Goal: Transaction & Acquisition: Purchase product/service

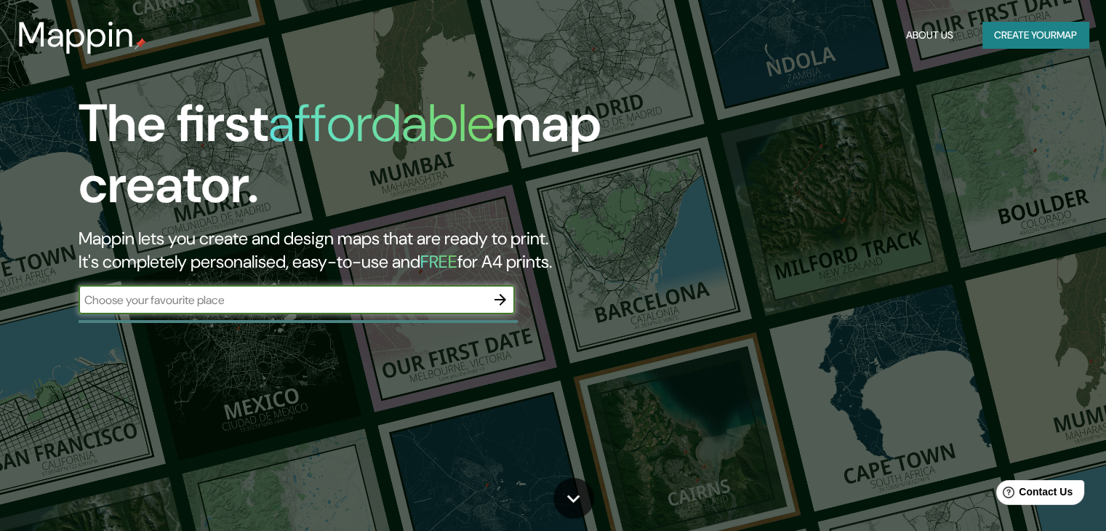
click at [1008, 39] on button "Create your map" at bounding box center [1035, 35] width 106 height 27
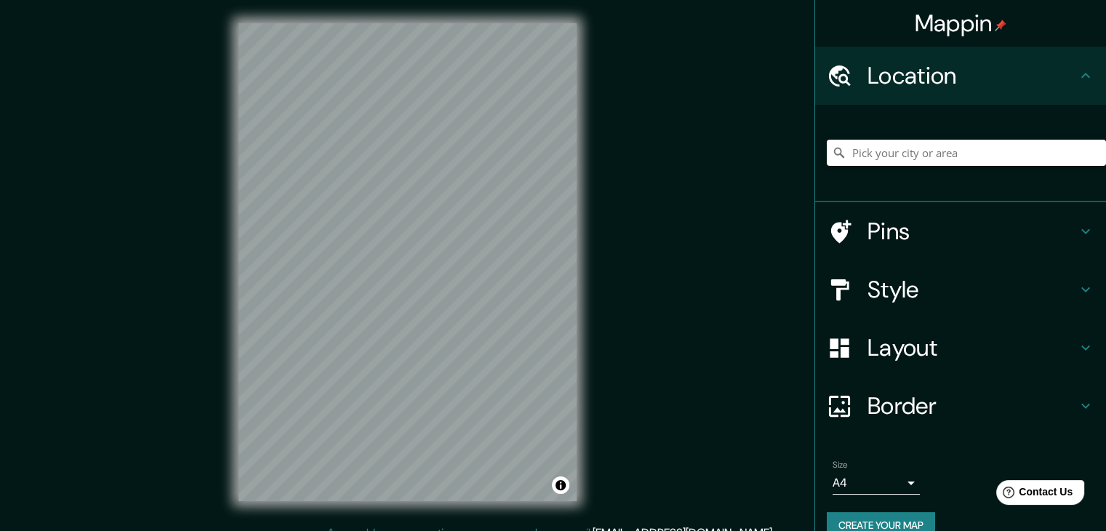
click at [961, 86] on h4 "Location" at bounding box center [971, 75] width 209 height 29
click at [934, 156] on input "Pick your city or area" at bounding box center [966, 153] width 279 height 26
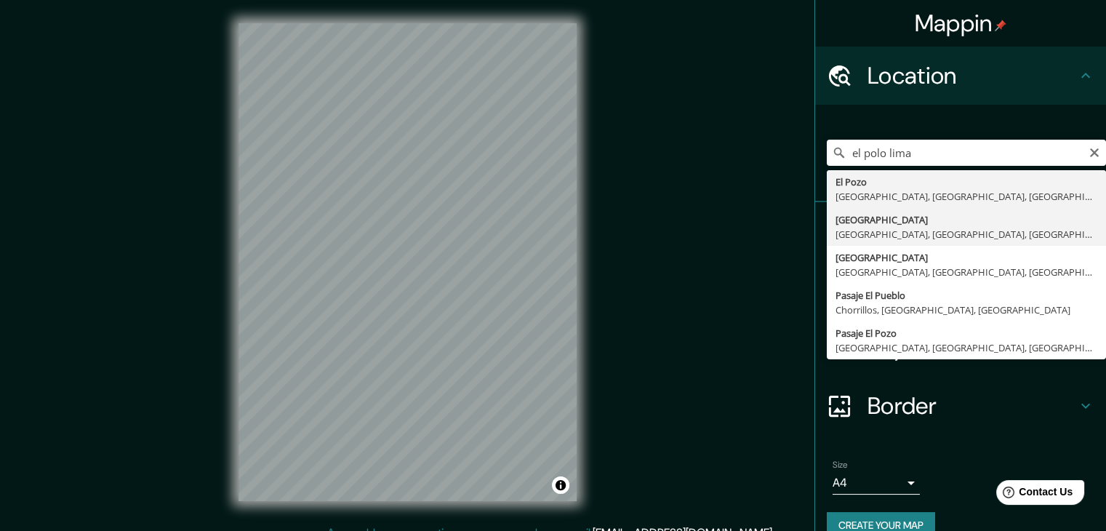
type input "[GEOGRAPHIC_DATA], [GEOGRAPHIC_DATA], [GEOGRAPHIC_DATA], [GEOGRAPHIC_DATA]"
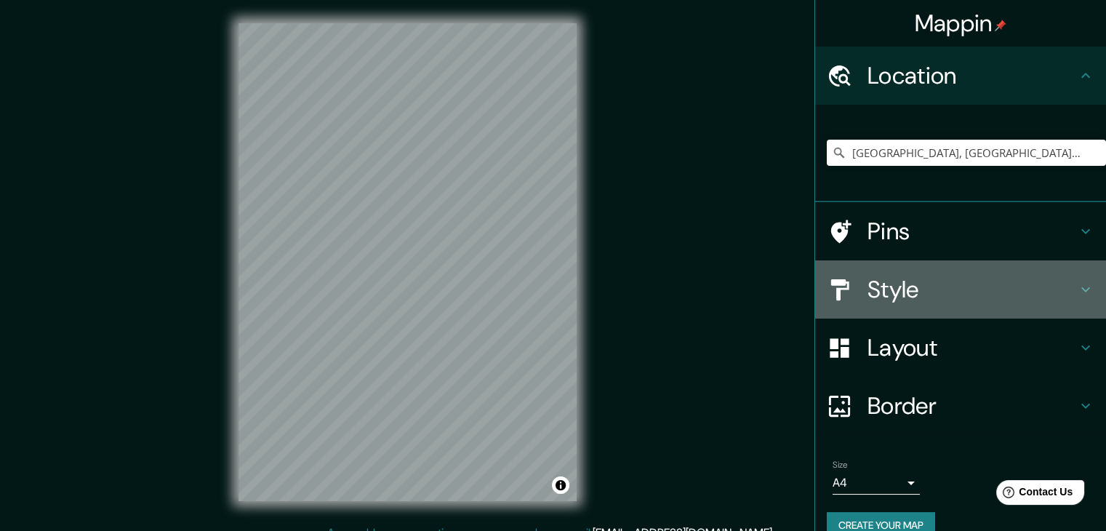
click at [966, 275] on h4 "Style" at bounding box center [971, 289] width 209 height 29
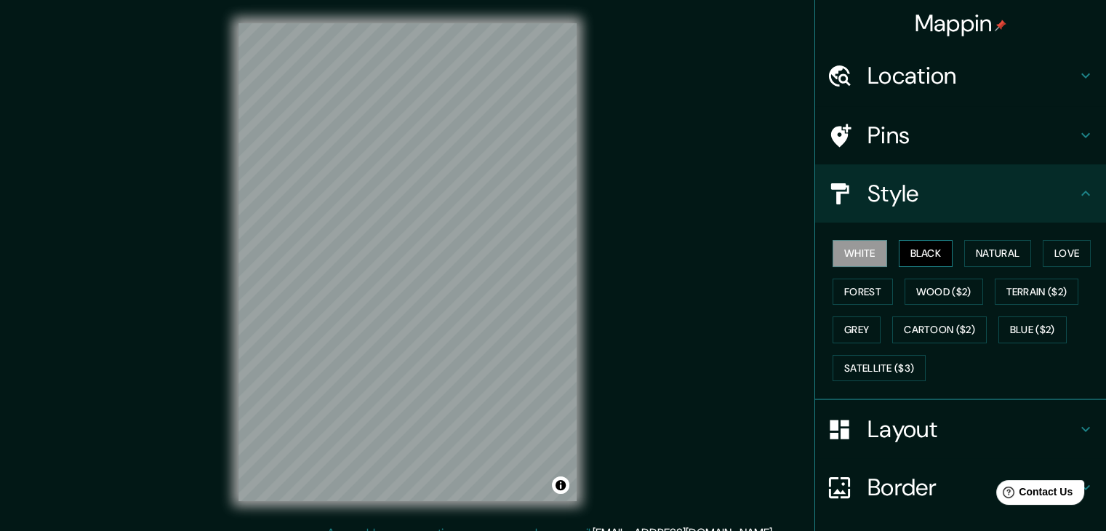
click at [913, 240] on button "Black" at bounding box center [926, 253] width 55 height 27
click at [984, 254] on button "Natural" at bounding box center [997, 253] width 67 height 27
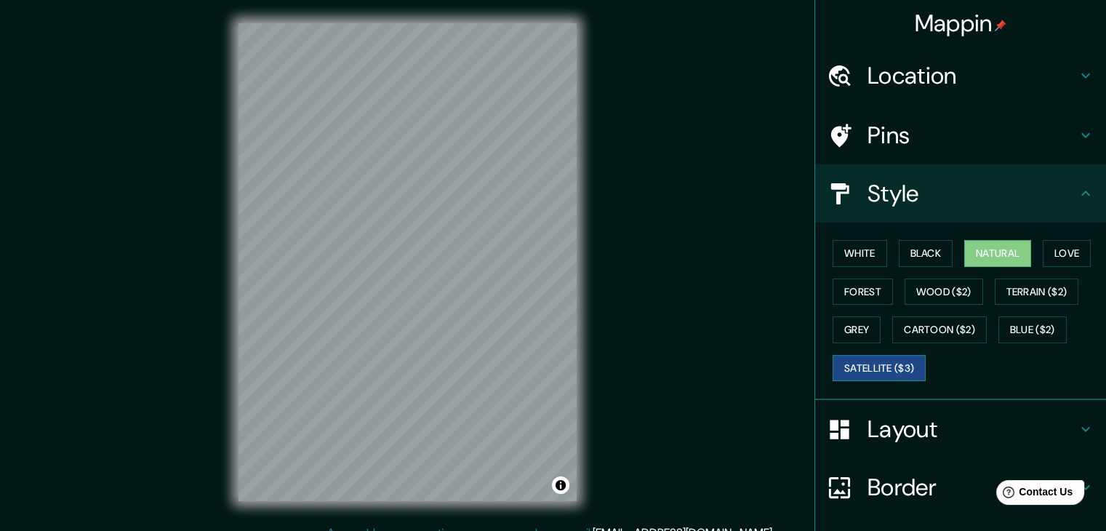
click at [872, 364] on button "Satellite ($3)" at bounding box center [878, 368] width 93 height 27
click at [222, 213] on div "© Mapbox © OpenStreetMap Improve this map © Maxar" at bounding box center [407, 262] width 385 height 524
click at [589, 283] on div "© Mapbox © OpenStreetMap Improve this map © Maxar" at bounding box center [407, 262] width 385 height 524
click at [209, 329] on div "Mappin Location [GEOGRAPHIC_DATA], [GEOGRAPHIC_DATA], [GEOGRAPHIC_DATA], [GEOGR…" at bounding box center [553, 273] width 1106 height 547
click at [601, 260] on div "Mappin Location [GEOGRAPHIC_DATA], [GEOGRAPHIC_DATA], [GEOGRAPHIC_DATA], [GEOGR…" at bounding box center [553, 273] width 1106 height 547
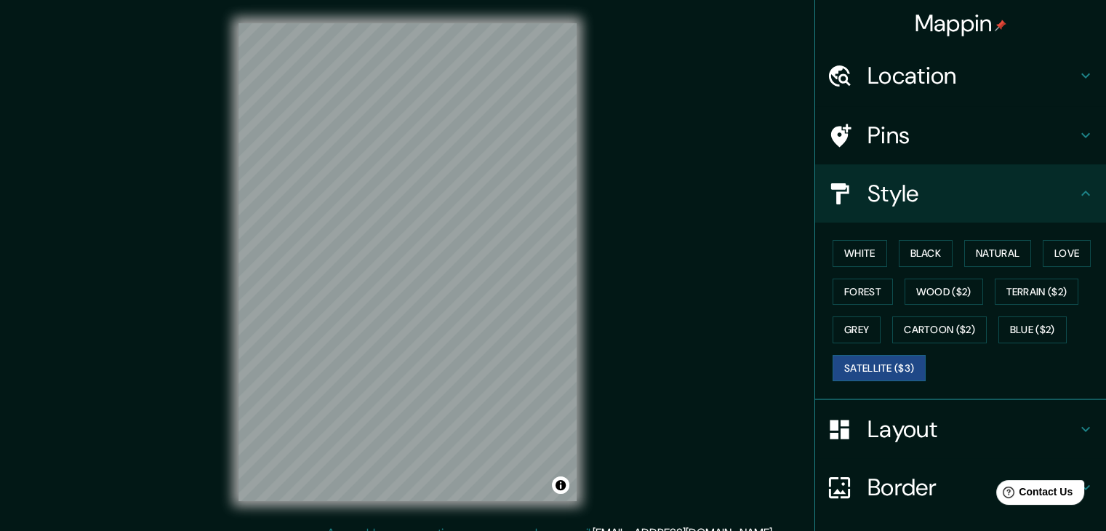
click at [909, 81] on h4 "Location" at bounding box center [971, 75] width 209 height 29
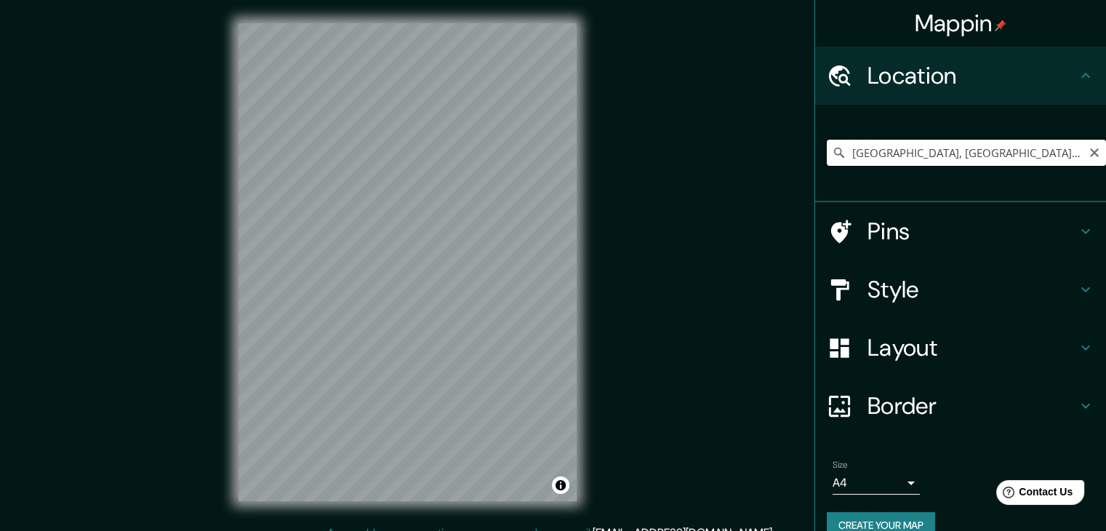
drag, startPoint x: 1088, startPoint y: 151, endPoint x: 1091, endPoint y: 143, distance: 8.5
click at [1090, 144] on input "[GEOGRAPHIC_DATA], [GEOGRAPHIC_DATA], [GEOGRAPHIC_DATA], [GEOGRAPHIC_DATA]" at bounding box center [966, 153] width 279 height 26
click at [1090, 154] on icon "Clear" at bounding box center [1094, 152] width 9 height 9
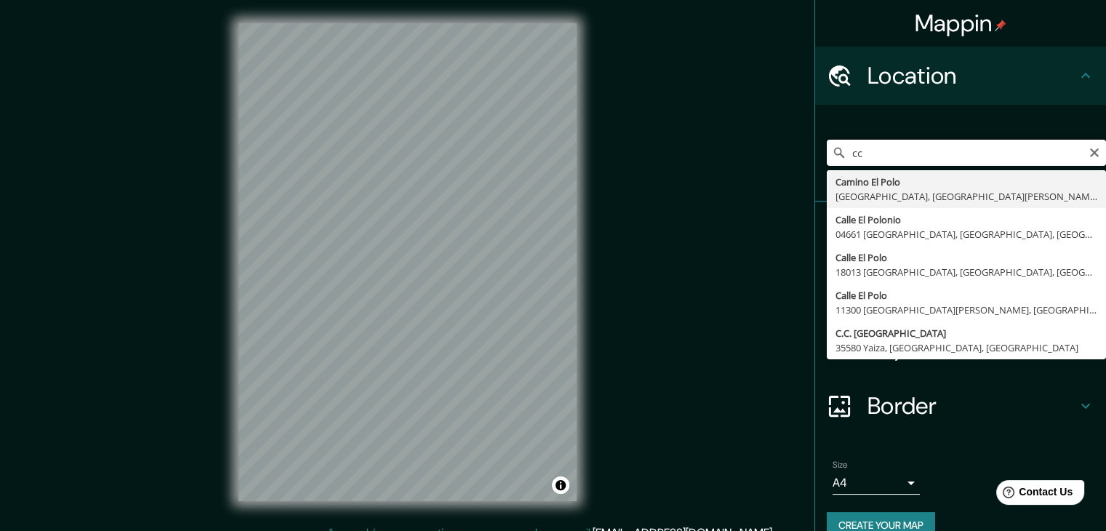
type input "c"
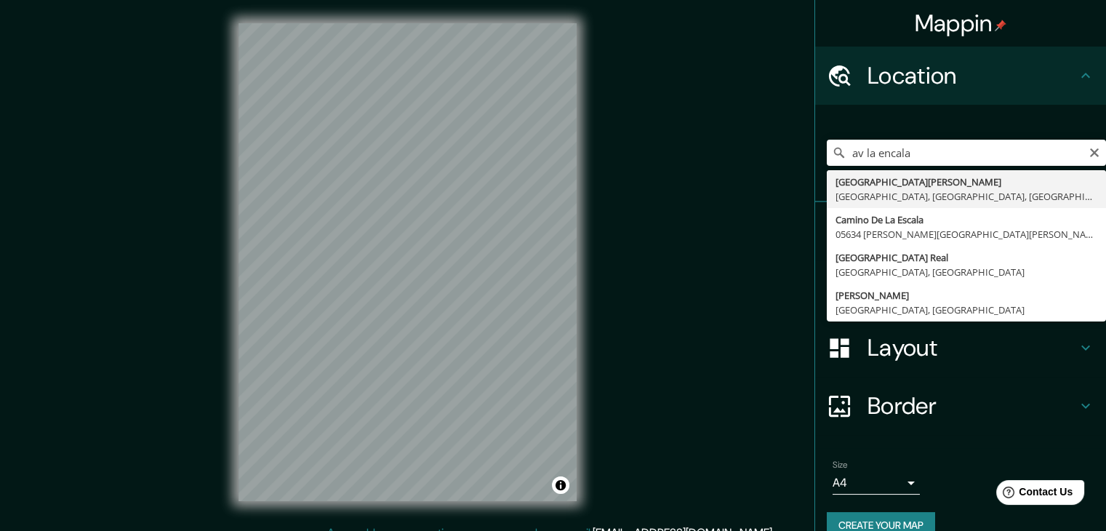
type input "[GEOGRAPHIC_DATA], [GEOGRAPHIC_DATA], [GEOGRAPHIC_DATA], [GEOGRAPHIC_DATA]"
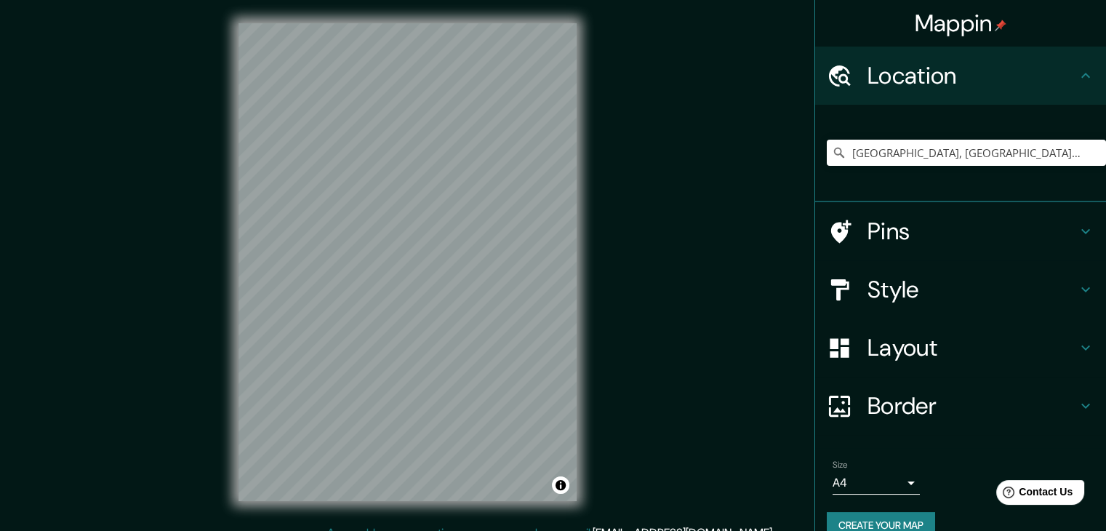
click at [965, 76] on h4 "Location" at bounding box center [971, 75] width 209 height 29
click at [1072, 87] on div "Location" at bounding box center [960, 76] width 291 height 58
click at [930, 292] on h4 "Style" at bounding box center [971, 289] width 209 height 29
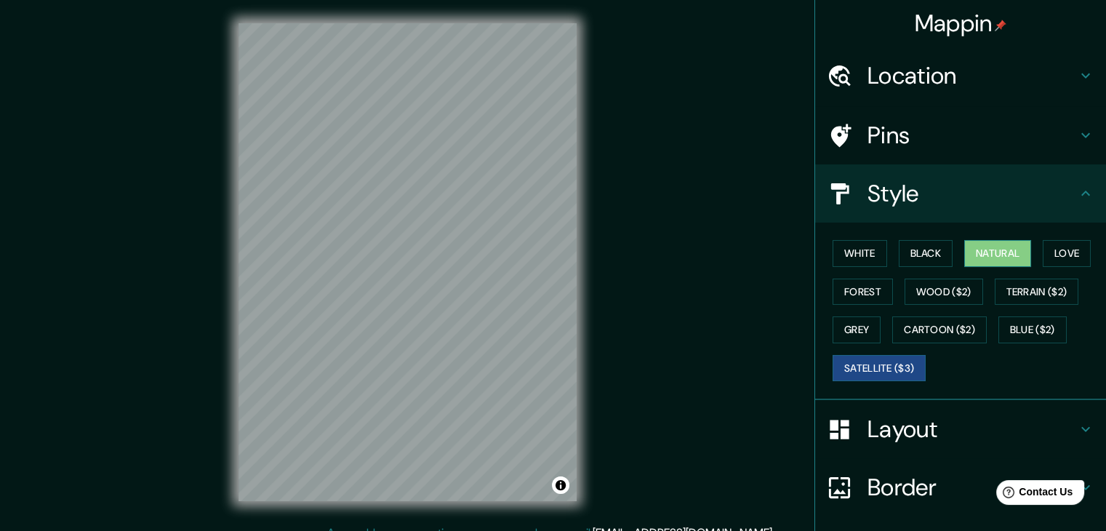
click at [983, 247] on button "Natural" at bounding box center [997, 253] width 67 height 27
click at [1085, 248] on button "Love" at bounding box center [1066, 253] width 48 height 27
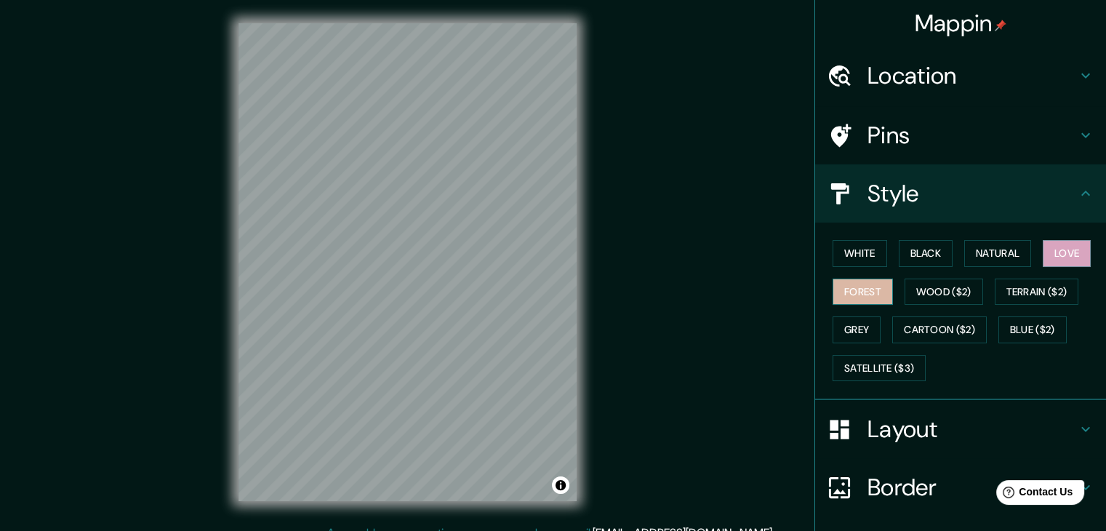
click at [840, 285] on button "Forest" at bounding box center [862, 291] width 60 height 27
click at [919, 286] on button "Wood ($2)" at bounding box center [943, 291] width 79 height 27
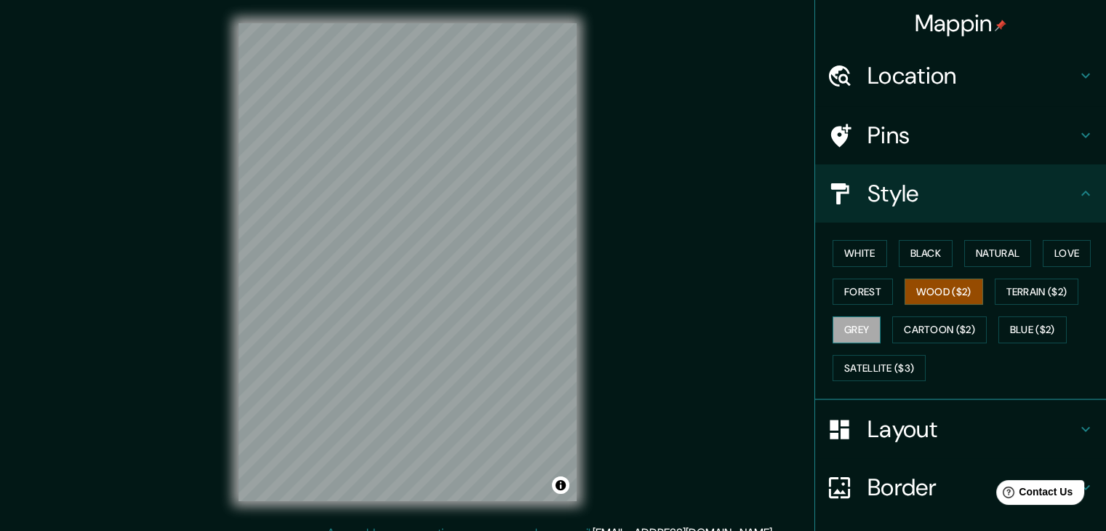
click at [857, 324] on button "Grey" at bounding box center [856, 329] width 48 height 27
click at [939, 339] on button "Cartoon ($2)" at bounding box center [939, 329] width 95 height 27
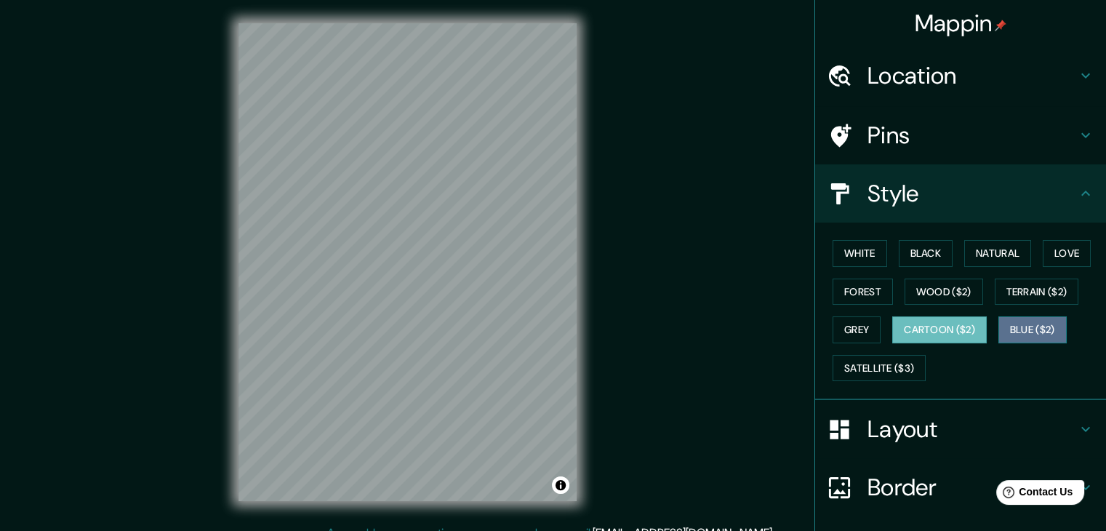
click at [1045, 320] on button "Blue ($2)" at bounding box center [1032, 329] width 68 height 27
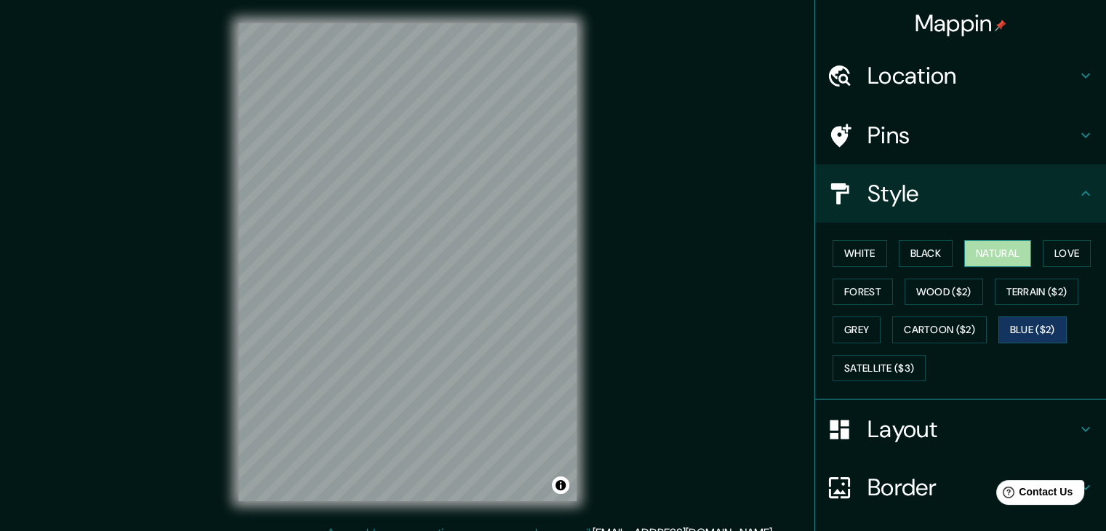
click at [986, 260] on button "Natural" at bounding box center [997, 253] width 67 height 27
click at [908, 247] on button "Black" at bounding box center [926, 253] width 55 height 27
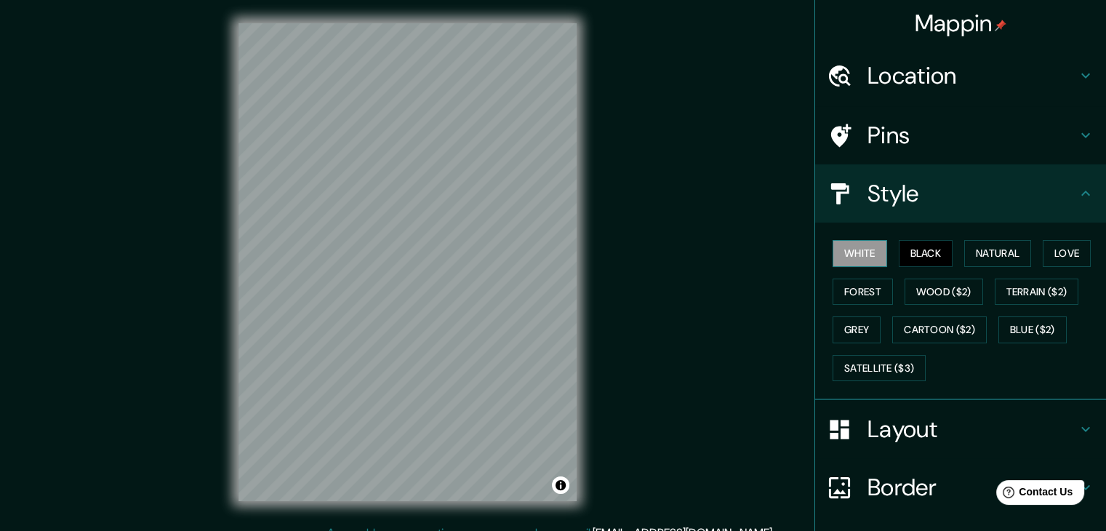
click at [848, 251] on button "White" at bounding box center [859, 253] width 55 height 27
click at [846, 287] on button "Forest" at bounding box center [862, 291] width 60 height 27
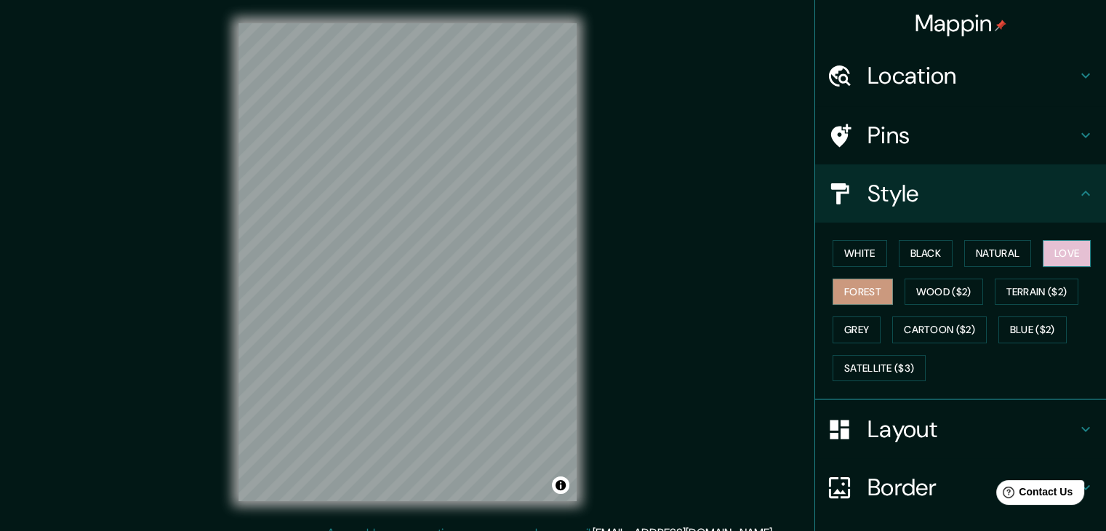
click at [1051, 252] on button "Love" at bounding box center [1066, 253] width 48 height 27
click at [915, 248] on button "Black" at bounding box center [926, 253] width 55 height 27
